Goal: Browse casually

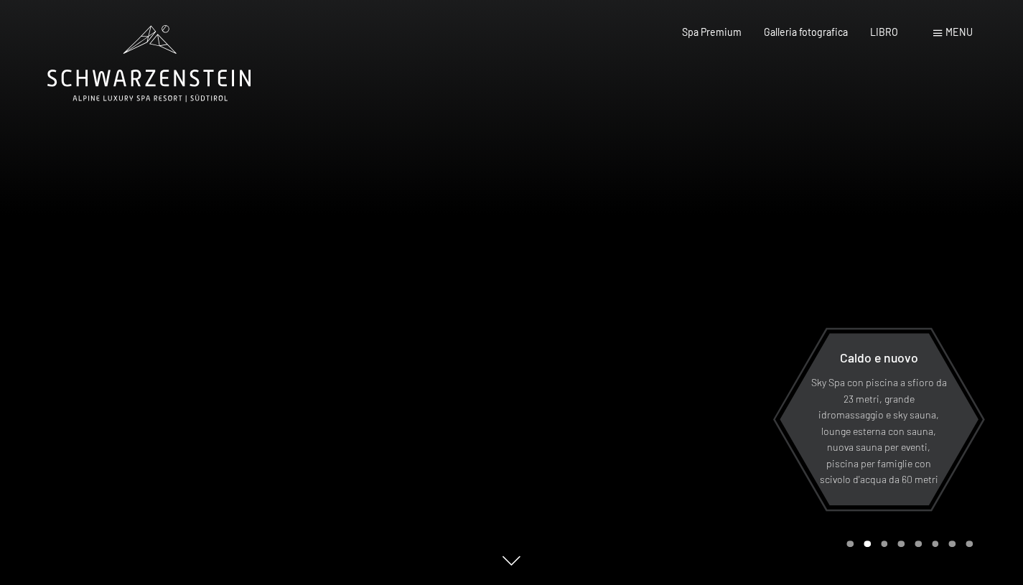
click at [783, 27] on font "Galleria fotografica" at bounding box center [806, 32] width 84 height 12
click at [798, 29] on font "Galleria fotografica" at bounding box center [806, 32] width 84 height 12
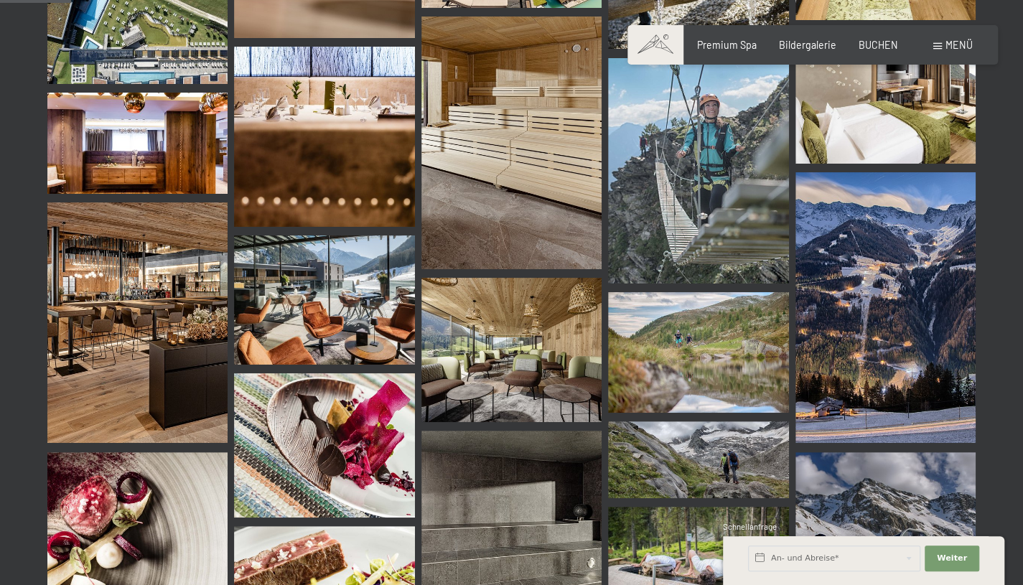
scroll to position [1005, 0]
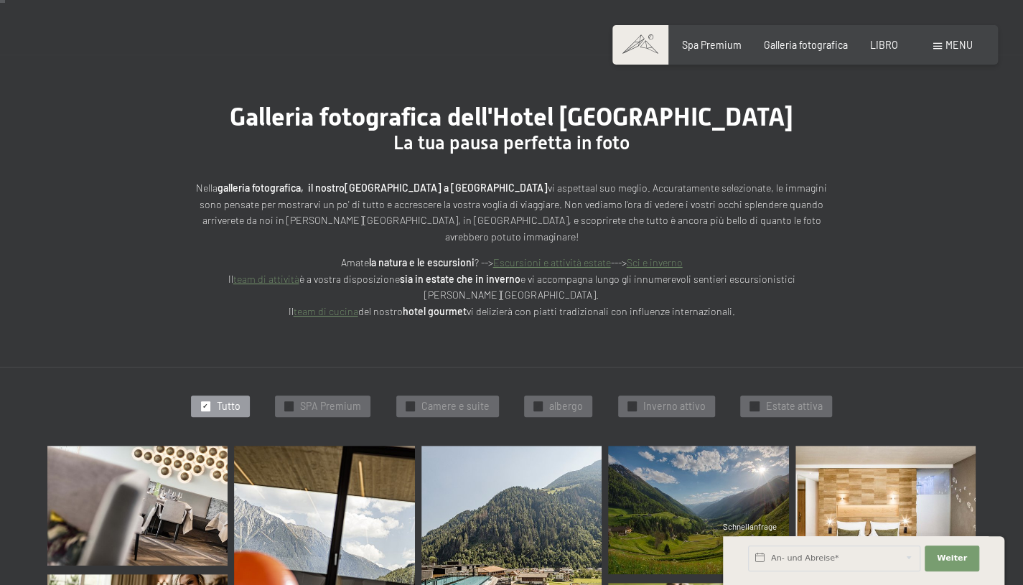
click at [546, 396] on div "✓ albergo" at bounding box center [558, 407] width 68 height 22
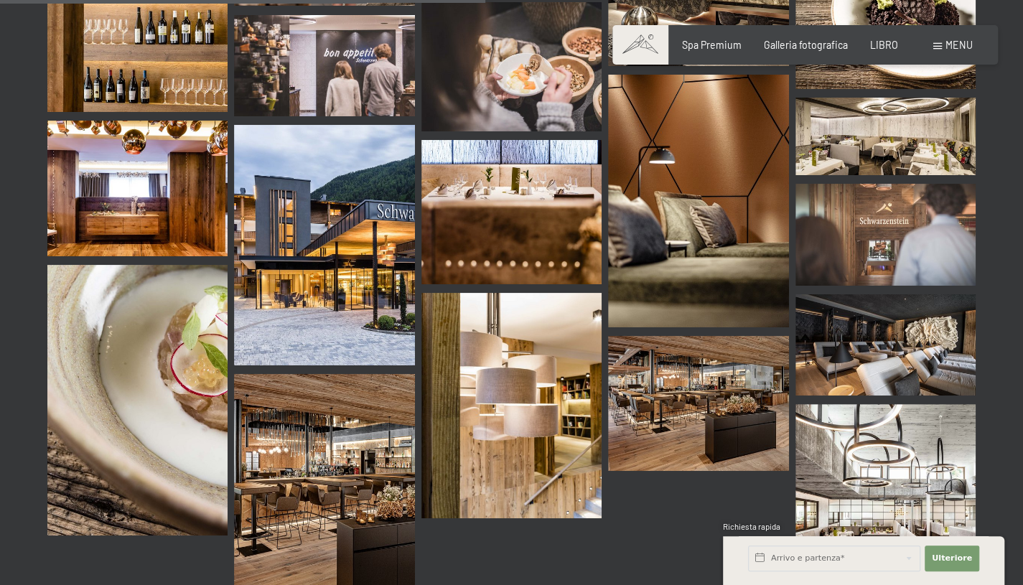
scroll to position [1183, 0]
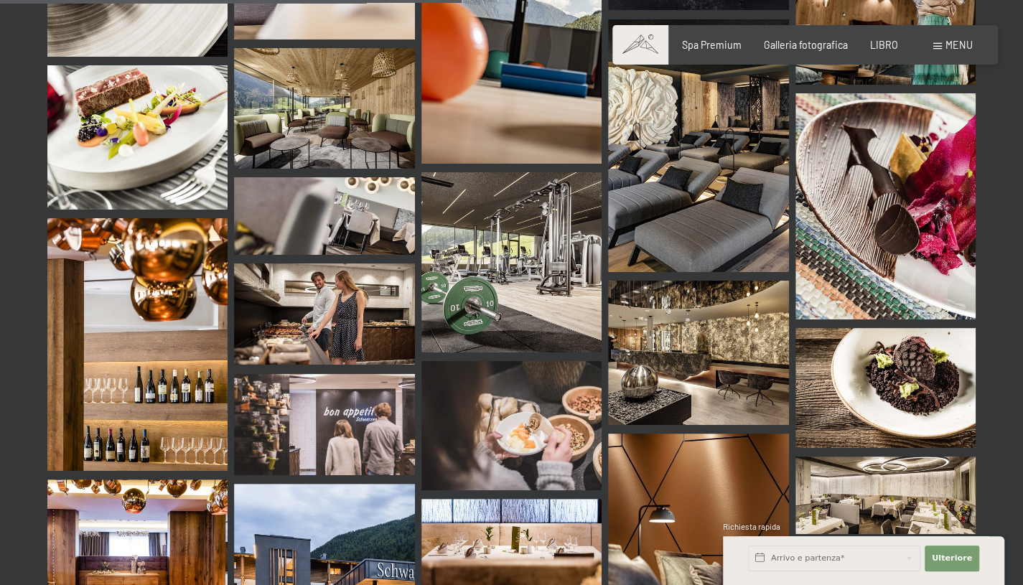
click at [707, 48] on font "Spa Premium" at bounding box center [712, 45] width 60 height 12
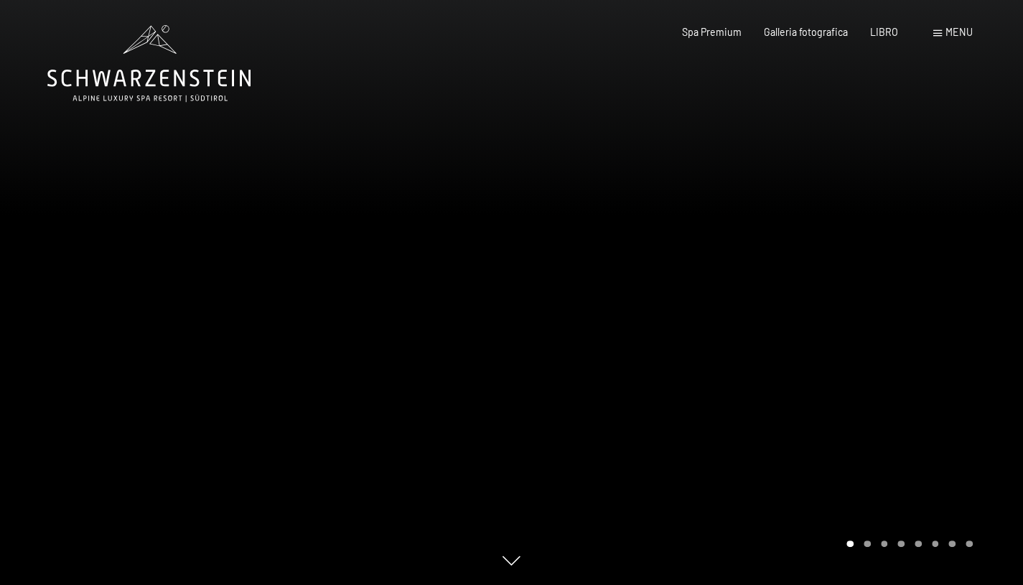
click at [869, 543] on div "Carosello Pagina 2" at bounding box center [867, 544] width 7 height 7
